Goal: Information Seeking & Learning: Learn about a topic

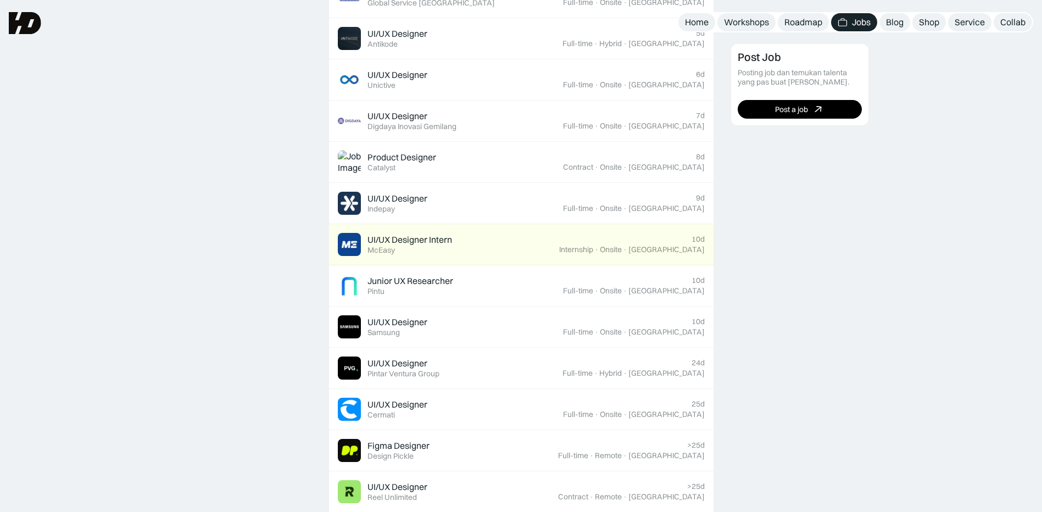
scroll to position [714, 0]
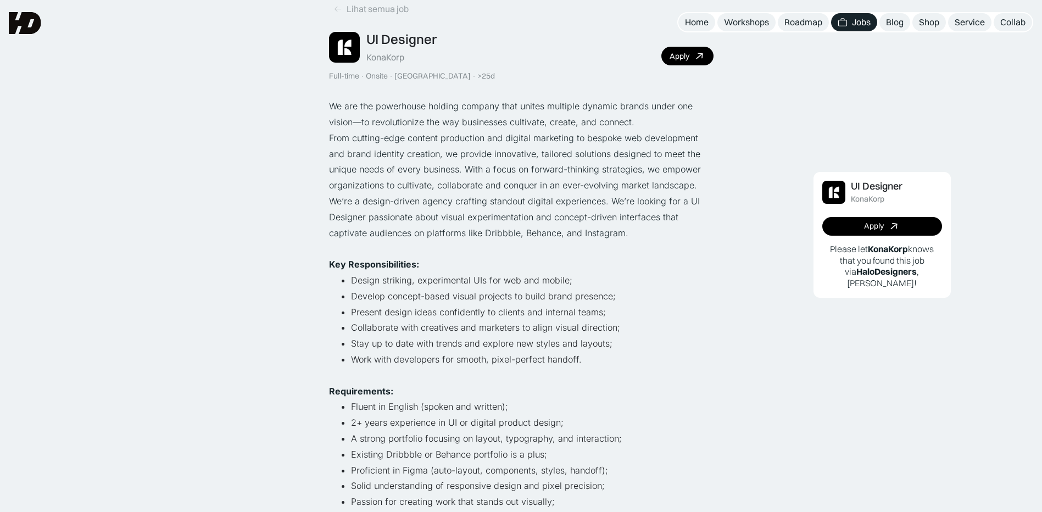
scroll to position [165, 0]
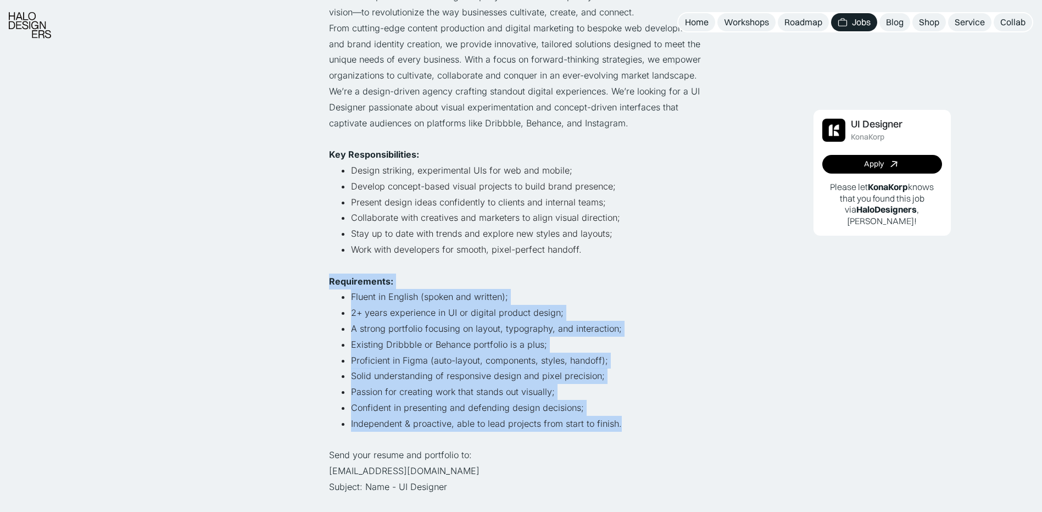
drag, startPoint x: 323, startPoint y: 280, endPoint x: 625, endPoint y: 425, distance: 334.4
drag, startPoint x: 625, startPoint y: 425, endPoint x: 230, endPoint y: 338, distance: 403.8
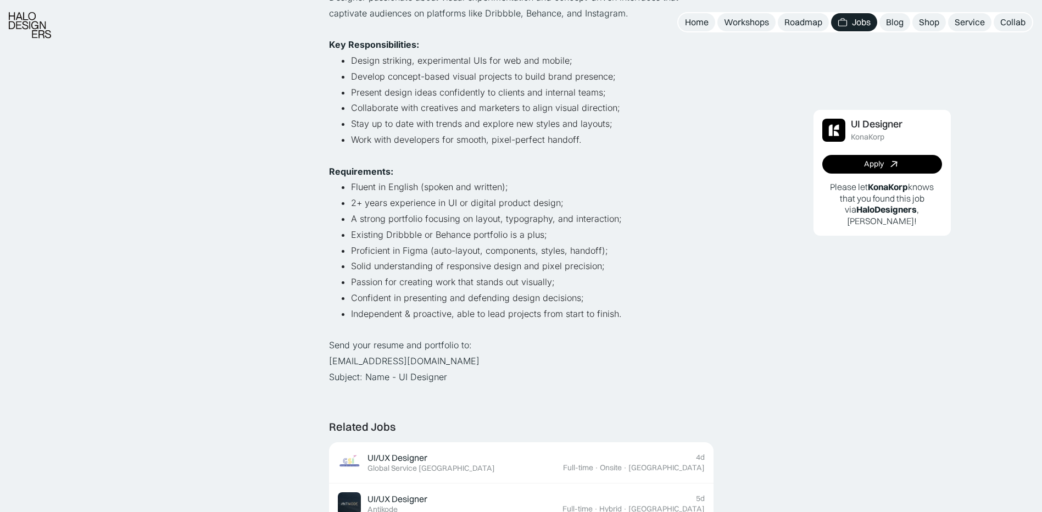
scroll to position [220, 0]
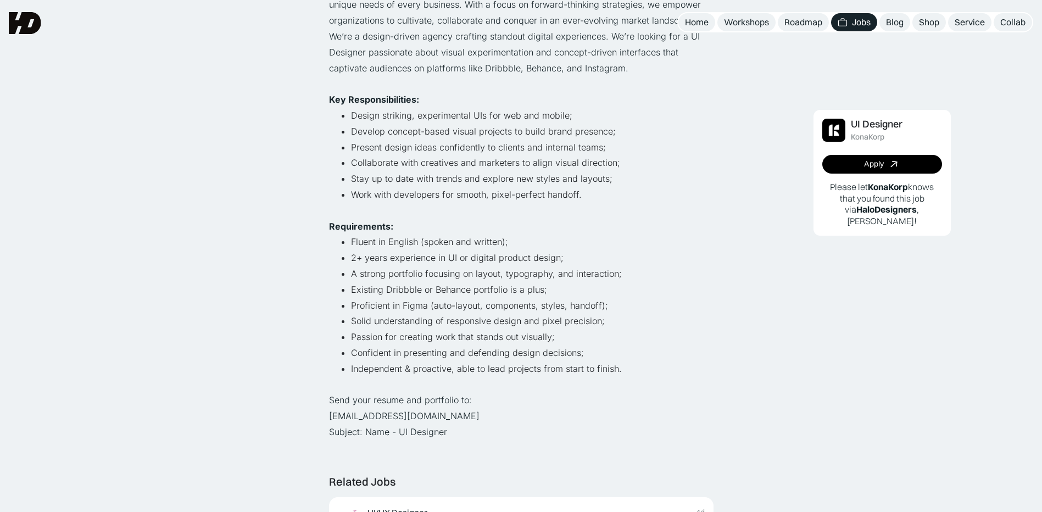
click at [402, 325] on li "Solid understanding of responsive design and pixel precision;" at bounding box center [532, 321] width 363 height 16
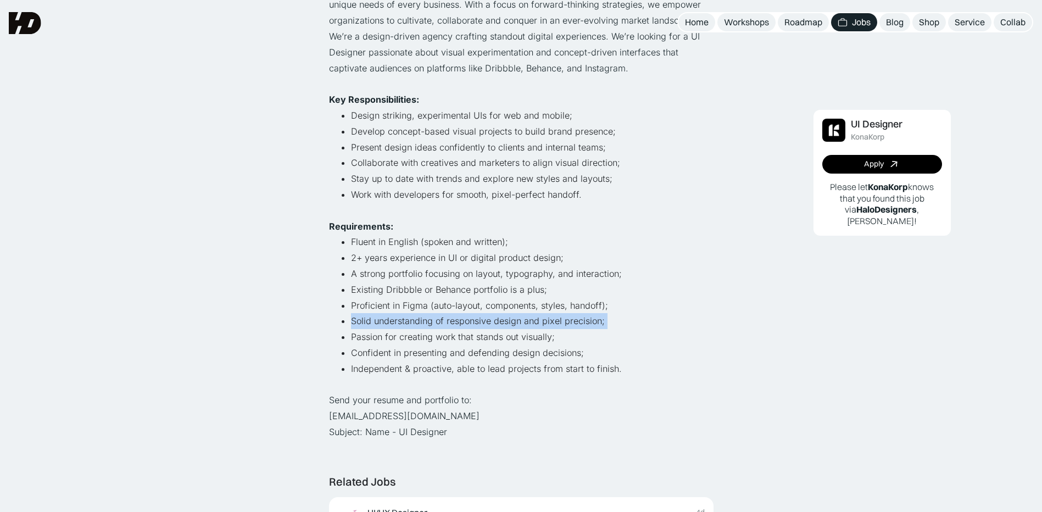
click at [402, 325] on li "Solid understanding of responsive design and pixel precision;" at bounding box center [532, 321] width 363 height 16
drag, startPoint x: 402, startPoint y: 325, endPoint x: 302, endPoint y: 325, distance: 100.5
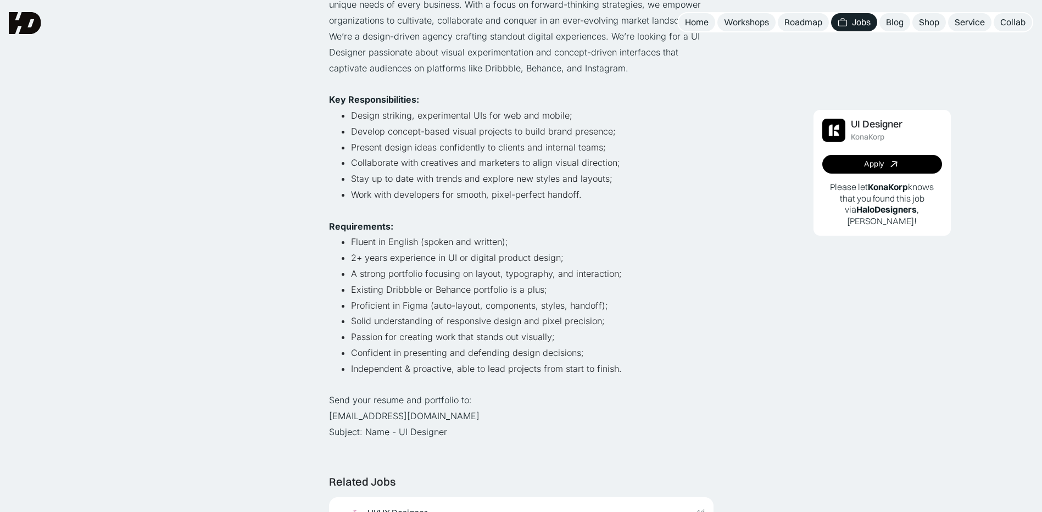
click at [349, 309] on ul "Fluent in English (spoken and written); 2+ years experience in UI or digital pr…" at bounding box center [521, 305] width 385 height 142
drag, startPoint x: 349, startPoint y: 309, endPoint x: 270, endPoint y: 322, distance: 80.2
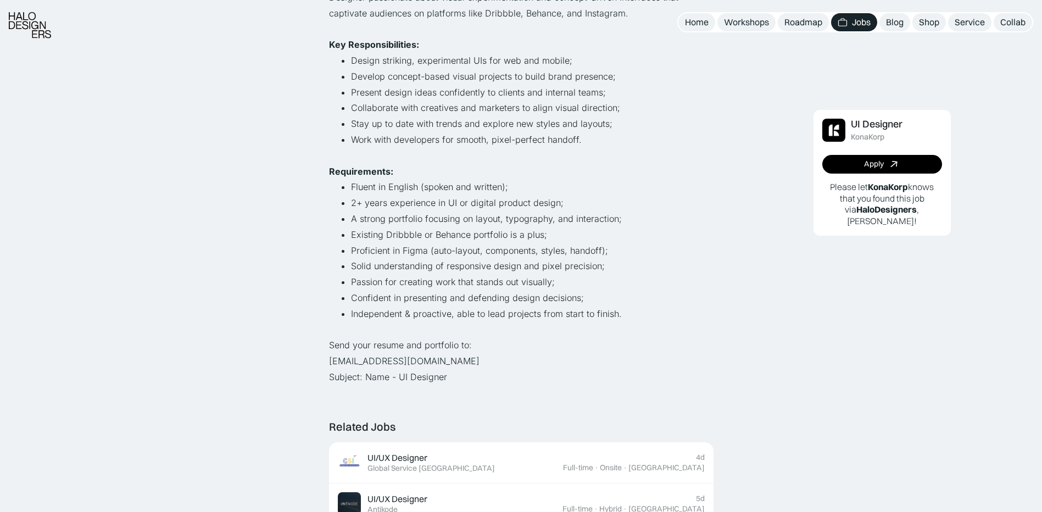
scroll to position [385, 0]
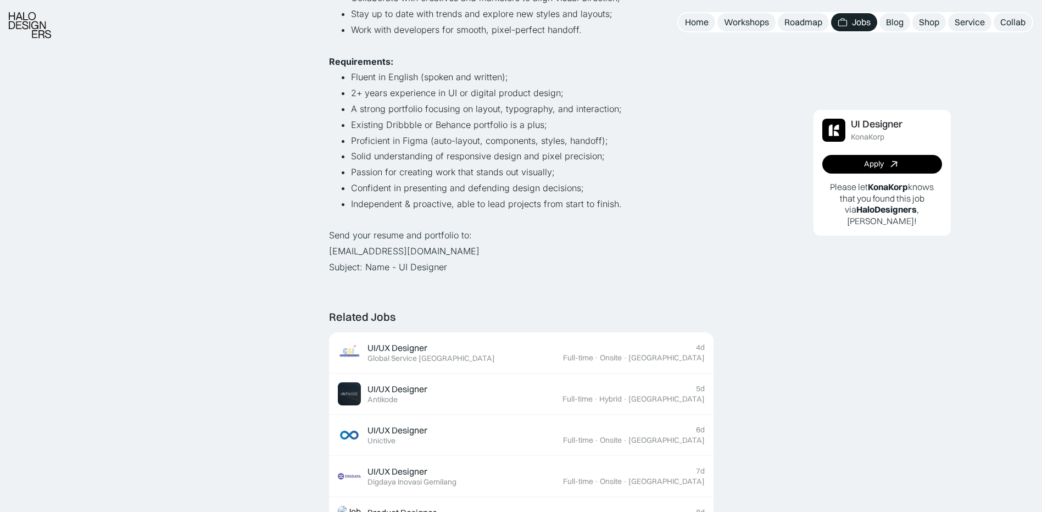
click at [380, 238] on p "Send your resume and portfolio to: hiring@konakorp.co Subject: Name - UI Design…" at bounding box center [521, 250] width 385 height 47
drag, startPoint x: 380, startPoint y: 238, endPoint x: 267, endPoint y: 273, distance: 118.0
click at [267, 273] on div "Lihat semua job UI Designer KonaKorp Full-time · Onsite · Jakarta · >25d Apply …" at bounding box center [521, 363] width 1042 height 1497
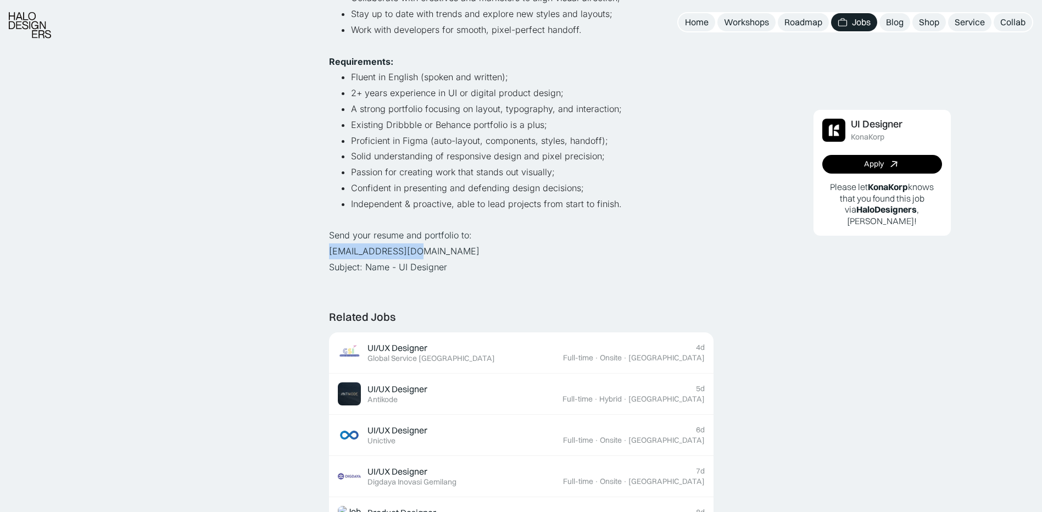
drag, startPoint x: 412, startPoint y: 255, endPoint x: 316, endPoint y: 257, distance: 96.1
click at [316, 257] on div "Lihat semua job UI Designer KonaKorp Full-time · Onsite · Jakarta · >25d Apply …" at bounding box center [521, 363] width 1042 height 1497
copy p "hiring@konakorp.co"
click at [469, 265] on p "Send your resume and portfolio to: hiring@konakorp.co Subject: Name - UI Design…" at bounding box center [521, 250] width 385 height 47
drag, startPoint x: 468, startPoint y: 265, endPoint x: 377, endPoint y: 267, distance: 91.2
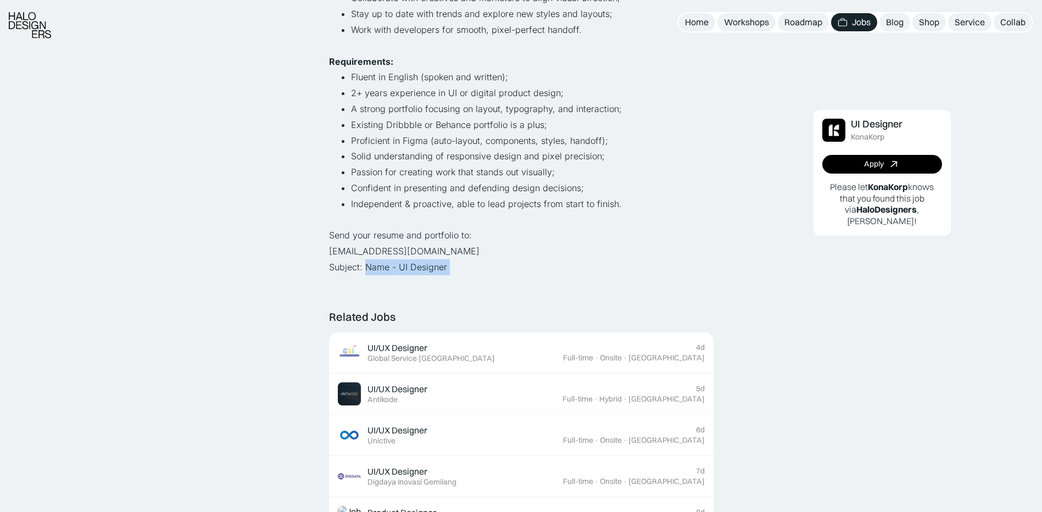
click at [377, 267] on p "Send your resume and portfolio to: hiring@konakorp.co Subject: Name - UI Design…" at bounding box center [521, 250] width 385 height 47
copy div "Name - UI Designer UI Designer KonaKorp Apply Please refer HaloDesigners on you…"
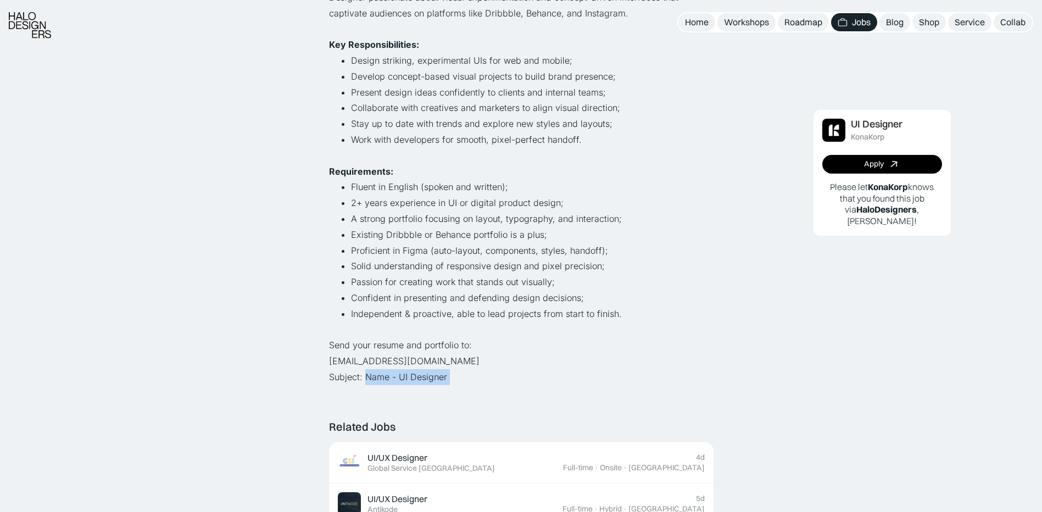
scroll to position [330, 0]
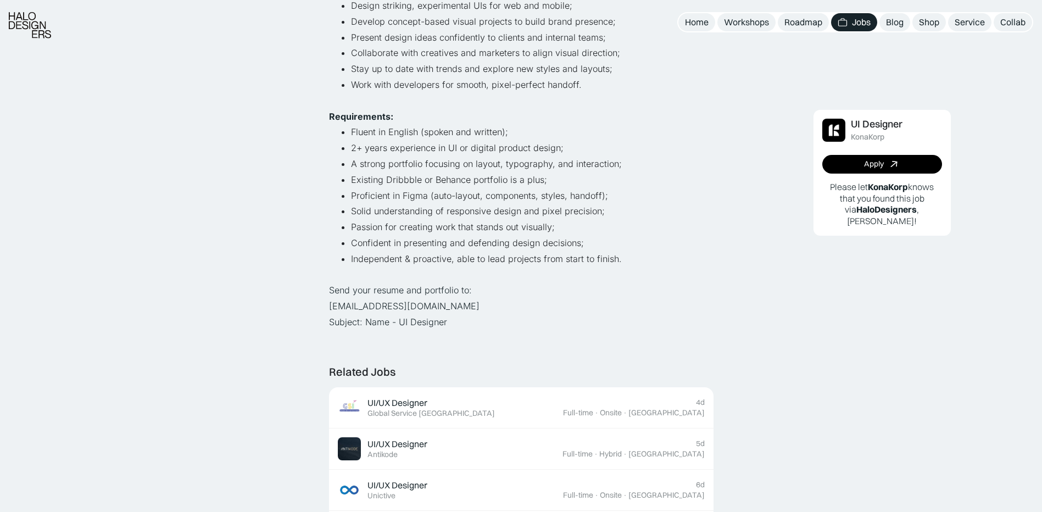
click at [275, 214] on div "Lihat semua job UI Designer KonaKorp Full-time · Onsite · Jakarta · >25d Apply …" at bounding box center [521, 418] width 1042 height 1497
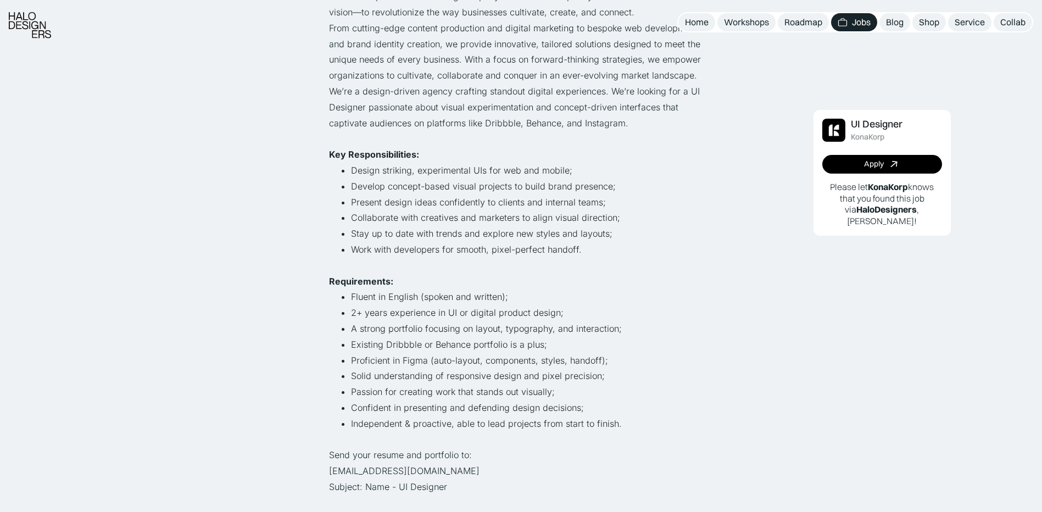
scroll to position [220, 0]
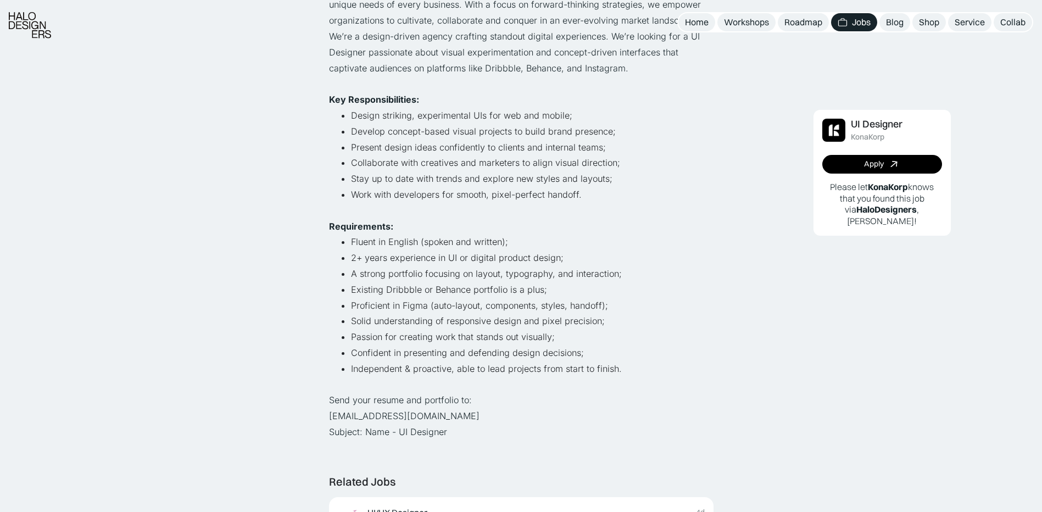
click at [376, 285] on li "Existing Dribbble or Behance portfolio is a plus;" at bounding box center [532, 290] width 363 height 16
drag, startPoint x: 376, startPoint y: 285, endPoint x: 285, endPoint y: 301, distance: 93.0
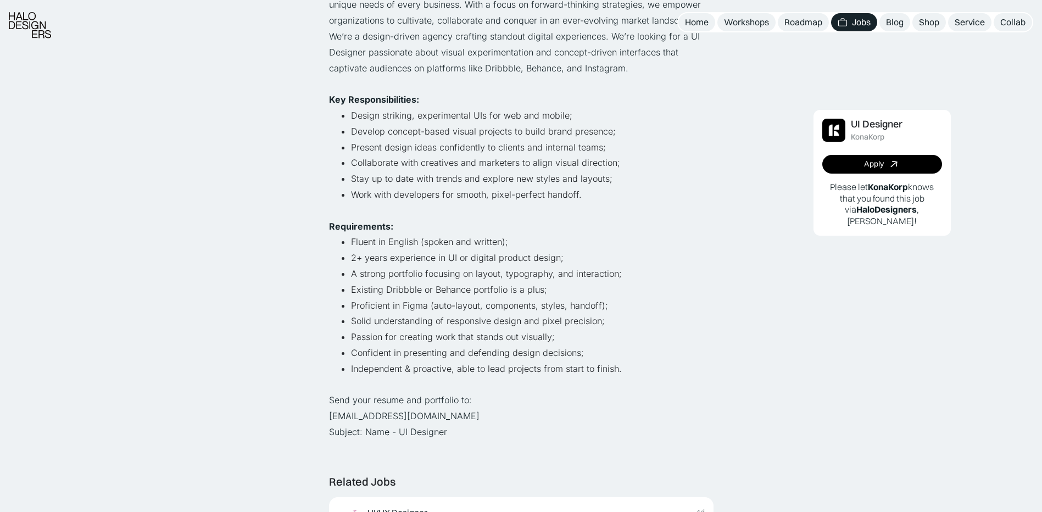
scroll to position [165, 0]
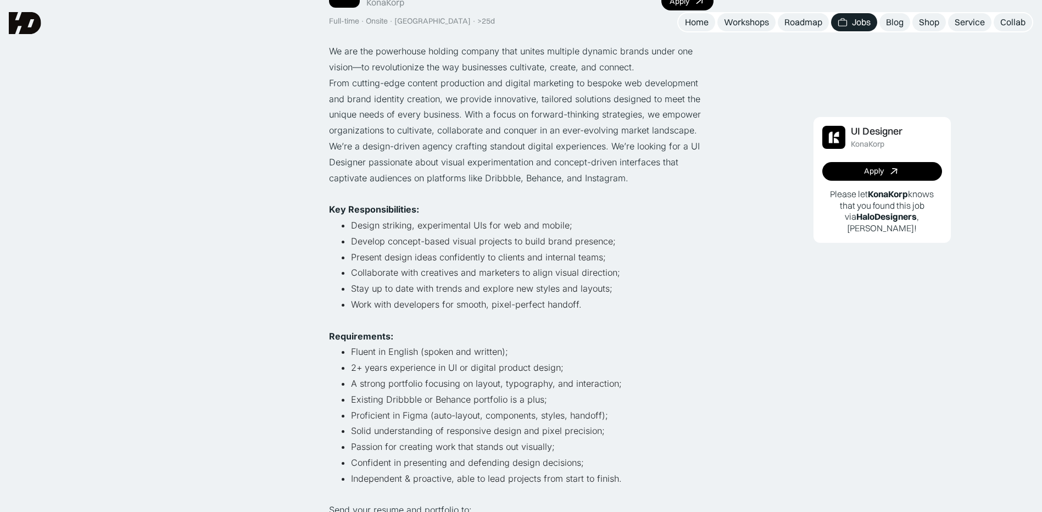
scroll to position [55, 0]
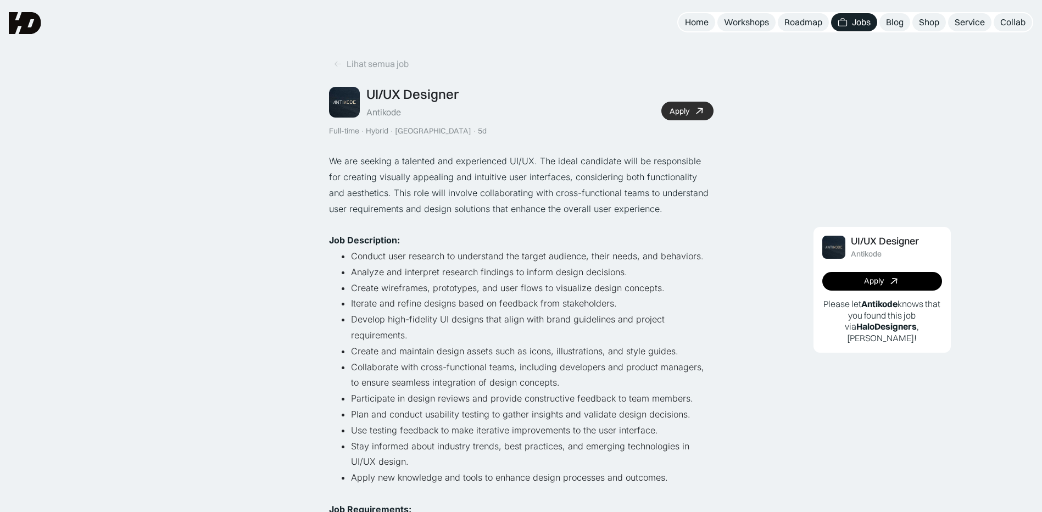
click at [685, 116] on link "Apply" at bounding box center [687, 111] width 52 height 19
click at [686, 109] on div "Apply" at bounding box center [680, 111] width 20 height 9
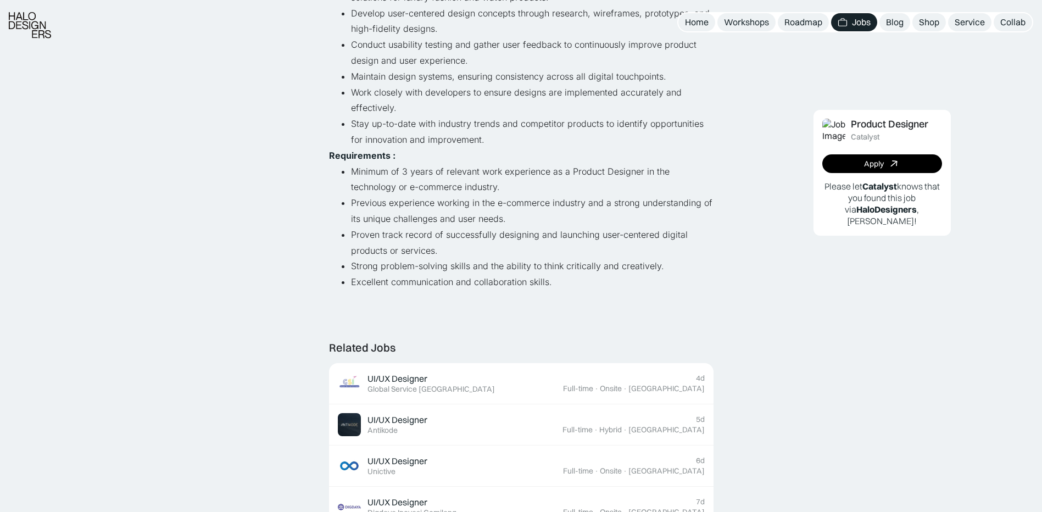
scroll to position [110, 0]
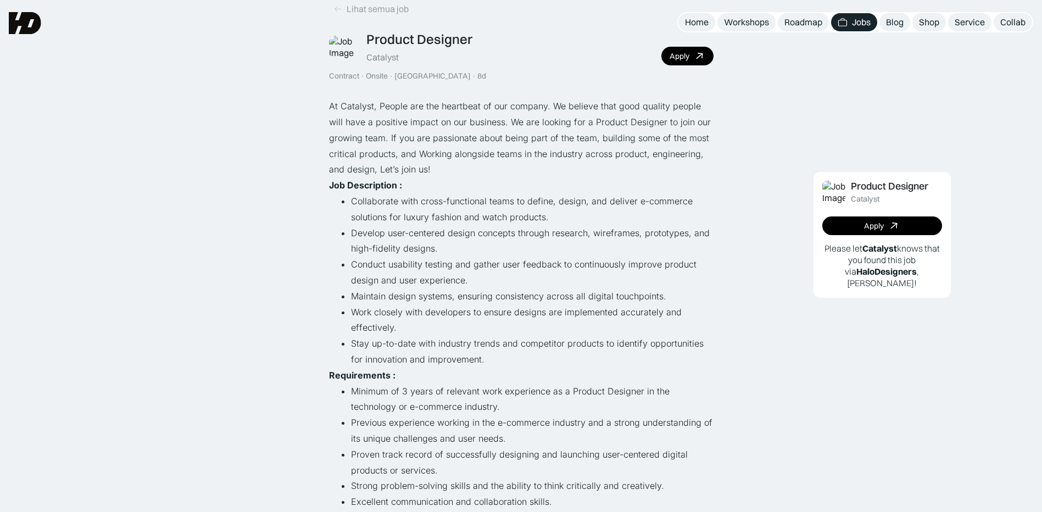
scroll to position [0, 0]
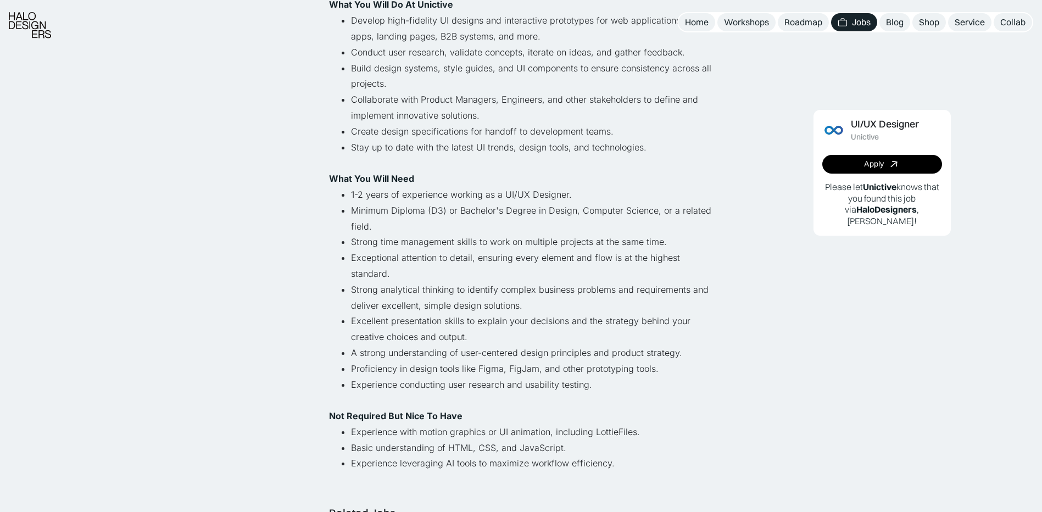
scroll to position [110, 0]
